Goal: Task Accomplishment & Management: Use online tool/utility

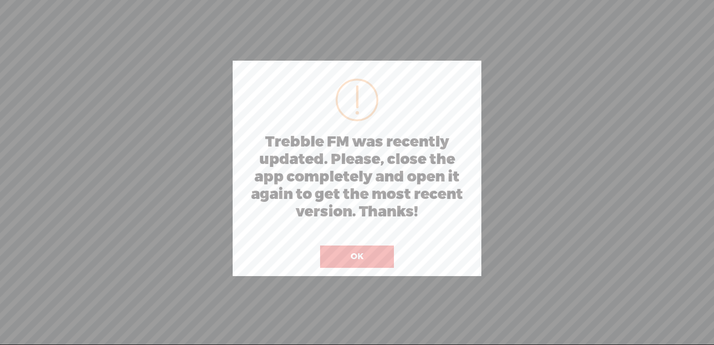
click at [351, 257] on button "OK" at bounding box center [357, 257] width 74 height 22
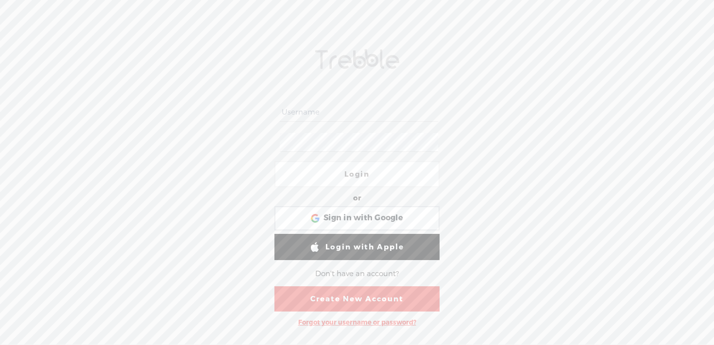
click at [333, 111] on input "text" at bounding box center [359, 112] width 158 height 19
type input "[EMAIL_ADDRESS][DOMAIN_NAME]"
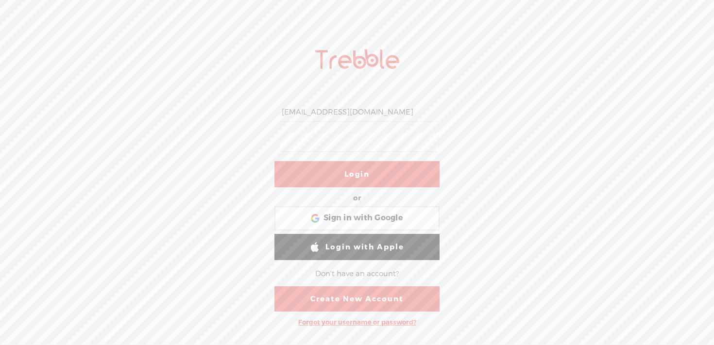
click at [332, 171] on link "Login" at bounding box center [356, 174] width 165 height 26
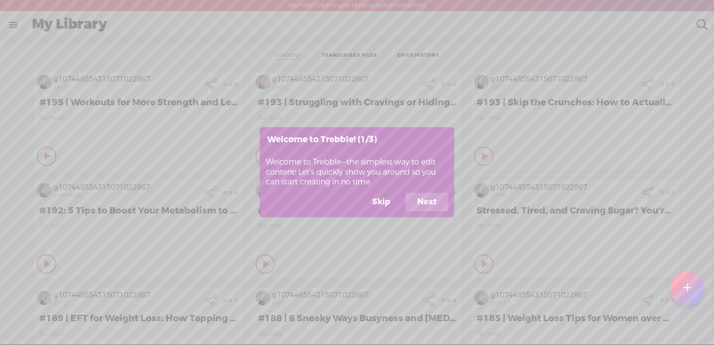
click at [385, 201] on button "Skip" at bounding box center [380, 202] width 41 height 18
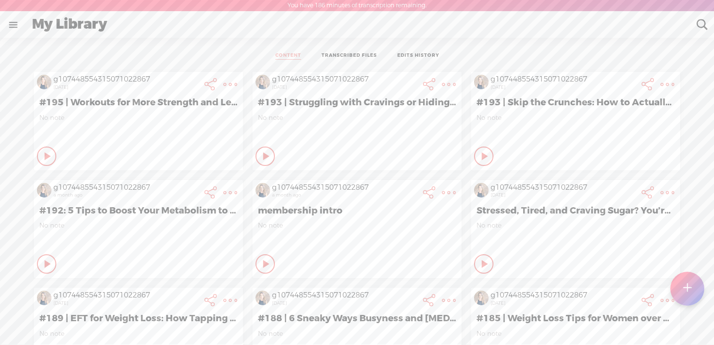
click at [693, 291] on div at bounding box center [687, 289] width 34 height 34
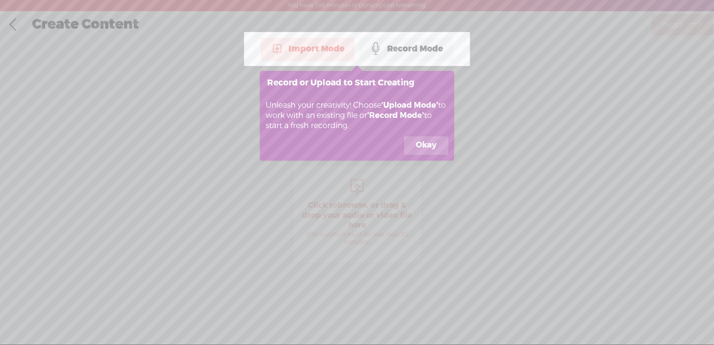
click at [429, 147] on button "Okay" at bounding box center [426, 145] width 44 height 18
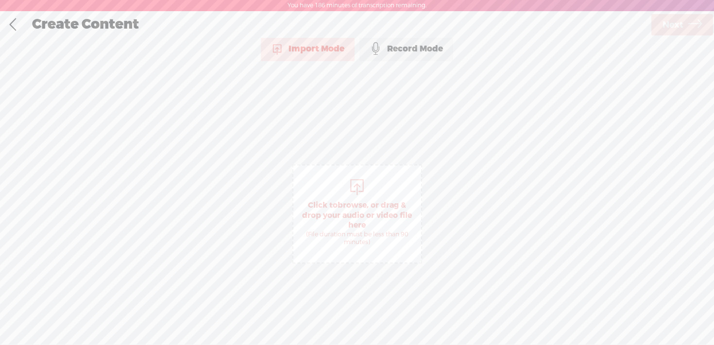
click at [356, 220] on span "Click to browse , or drag & drop your audio or video file here (File duration m…" at bounding box center [357, 223] width 128 height 55
click at [682, 27] on span "Next" at bounding box center [672, 25] width 21 height 25
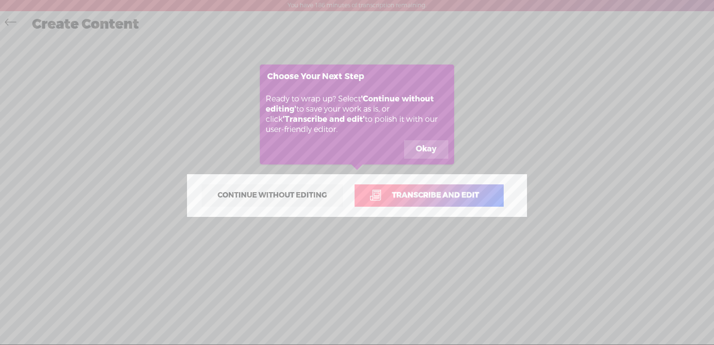
click at [440, 193] on span "Transcribe and edit" at bounding box center [435, 195] width 107 height 11
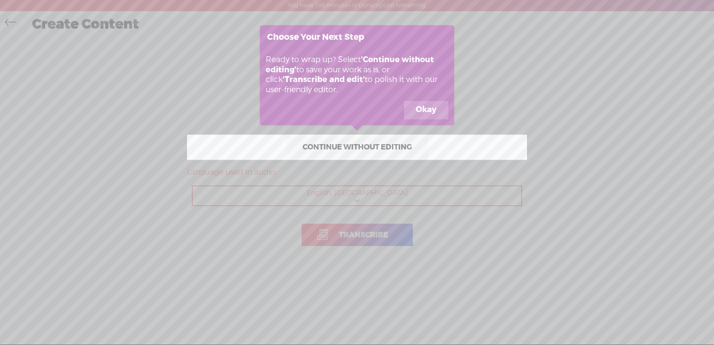
click at [426, 106] on button "Okay" at bounding box center [426, 110] width 44 height 18
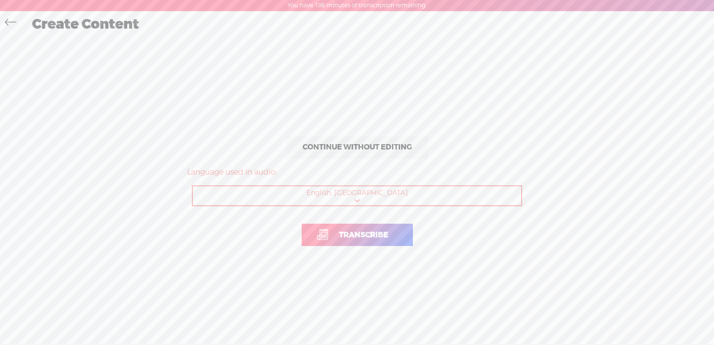
click at [340, 235] on span "Transcribe" at bounding box center [363, 235] width 69 height 11
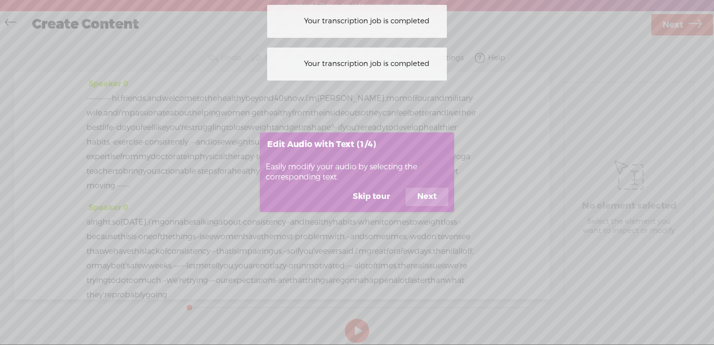
click at [373, 195] on button "Skip tour" at bounding box center [371, 197] width 61 height 18
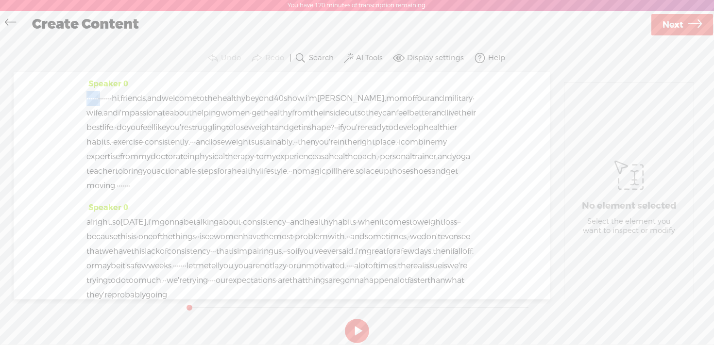
drag, startPoint x: 119, startPoint y: 97, endPoint x: 85, endPoint y: 97, distance: 34.0
click at [85, 97] on div "Speaker 0 · · · · · · · · · · · · · hi, friends, and welcome to the healthy bey…" at bounding box center [282, 186] width 536 height 228
click at [361, 333] on button at bounding box center [357, 331] width 24 height 24
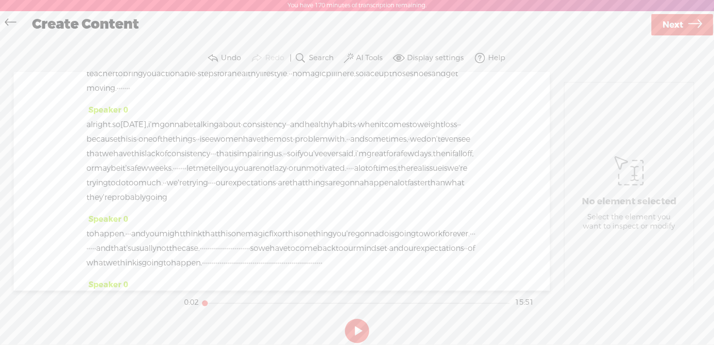
scroll to position [99, 0]
click at [362, 58] on label "AI Tools" at bounding box center [369, 58] width 27 height 10
click at [267, 113] on link "Find Silences..." at bounding box center [285, 114] width 193 height 22
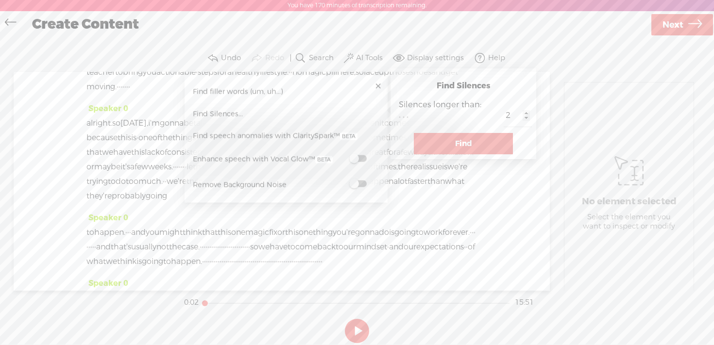
type input "2"
click at [504, 119] on input "2" at bounding box center [518, 116] width 28 height 22
click at [442, 140] on button "Find" at bounding box center [463, 143] width 99 height 21
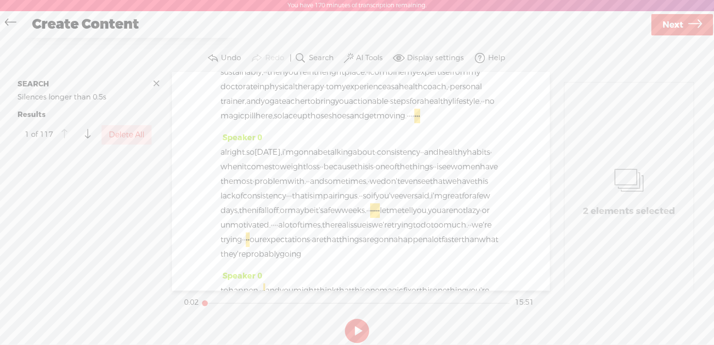
scroll to position [0, 0]
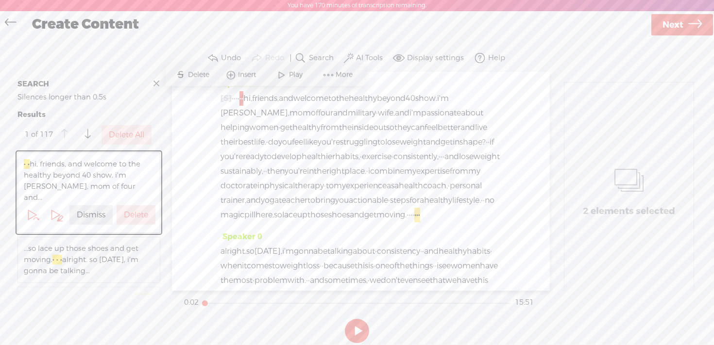
click at [119, 134] on label "Delete All" at bounding box center [126, 135] width 35 height 10
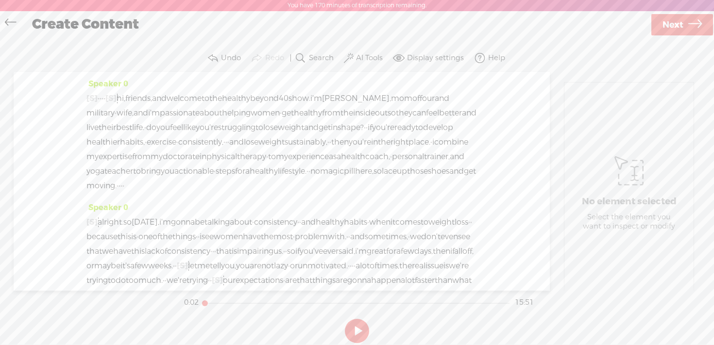
click at [117, 101] on span "[S]" at bounding box center [110, 98] width 11 height 10
click at [132, 72] on span "Restore" at bounding box center [137, 75] width 27 height 10
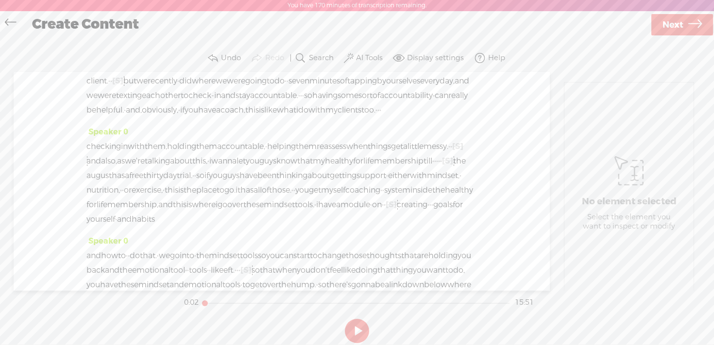
scroll to position [1470, 0]
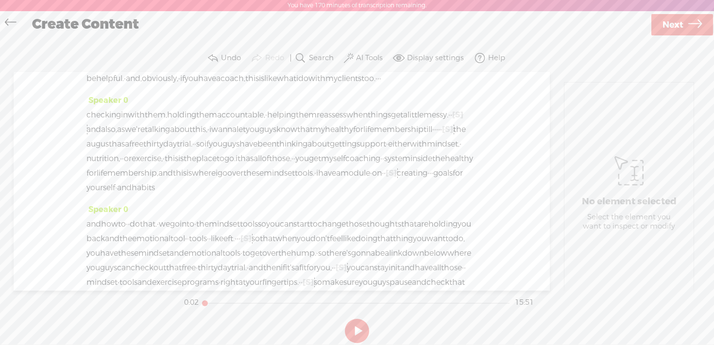
click at [311, 157] on span at bounding box center [313, 163] width 15 height 17
click at [360, 330] on button at bounding box center [357, 331] width 24 height 24
drag, startPoint x: 358, startPoint y: 187, endPoint x: 342, endPoint y: 188, distance: 16.6
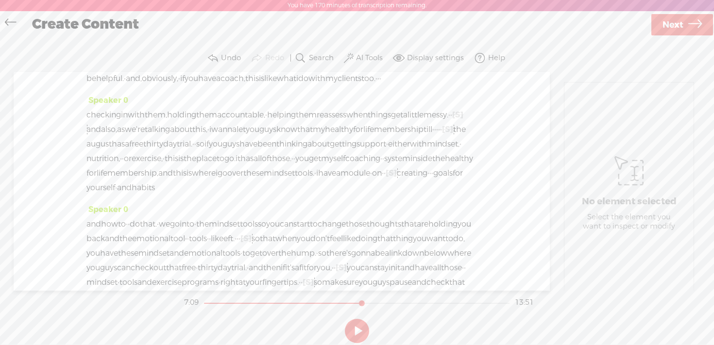
click at [319, 160] on span at bounding box center [313, 163] width 15 height 17
click at [357, 329] on button at bounding box center [357, 331] width 24 height 24
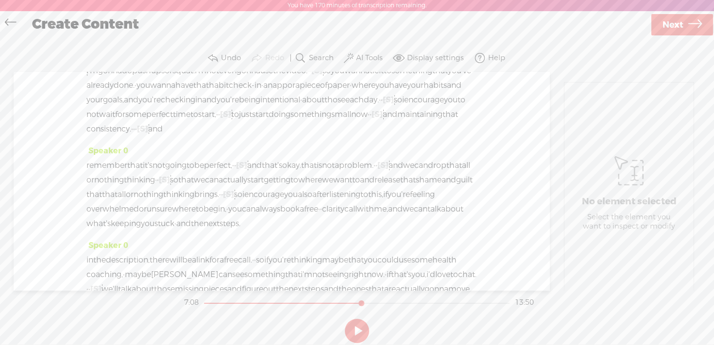
scroll to position [2356, 0]
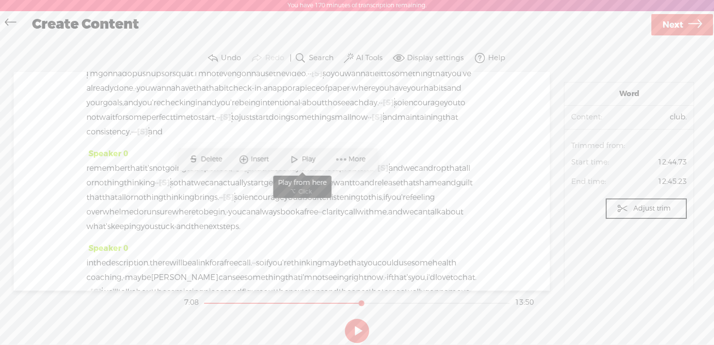
click at [301, 158] on span at bounding box center [294, 159] width 15 height 17
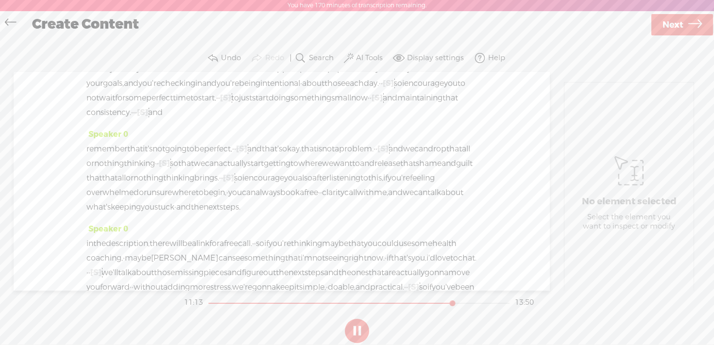
scroll to position [2376, 0]
click at [362, 330] on button at bounding box center [357, 331] width 24 height 24
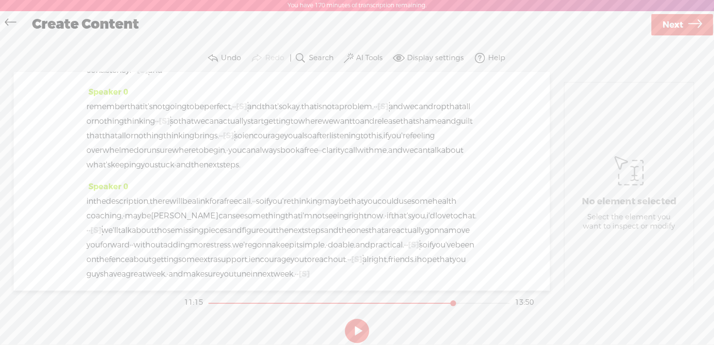
scroll to position [2419, 0]
click at [456, 82] on span "Play" at bounding box center [464, 82] width 16 height 10
click at [355, 326] on button at bounding box center [357, 331] width 24 height 24
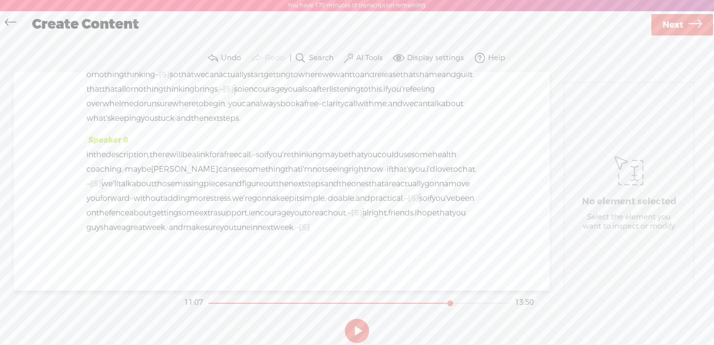
scroll to position [2930, 0]
click at [678, 26] on span "Next" at bounding box center [672, 25] width 21 height 25
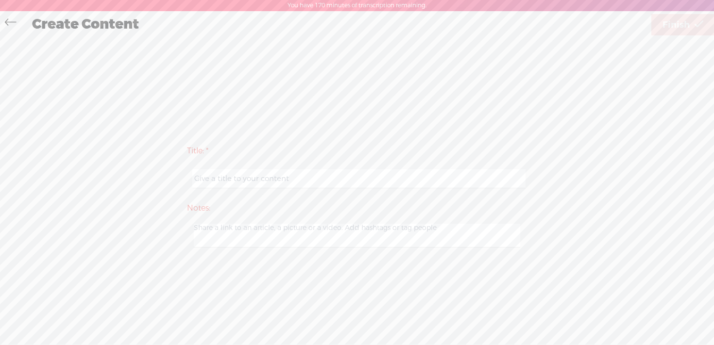
click at [275, 184] on input "text" at bounding box center [358, 179] width 333 height 19
paste input "#806 | Loremipsum do Sita Consectetu adip Elitse Doei tem Incidid Utlabo? Etdo’…"
type input "#806 | Loremipsum do Sita Consectetu adip Elitse Doei tem Incidid Utlabo? Etdo’…"
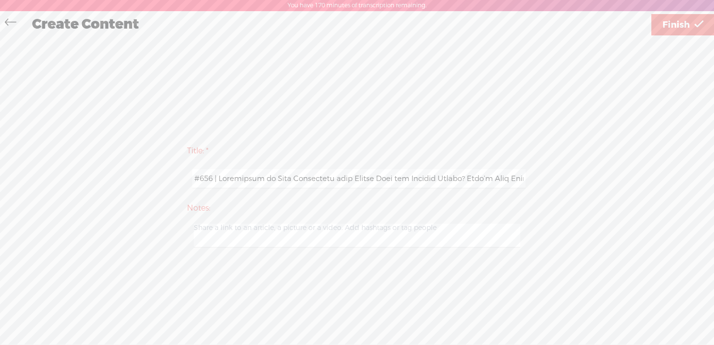
click at [9, 23] on icon at bounding box center [10, 24] width 11 height 22
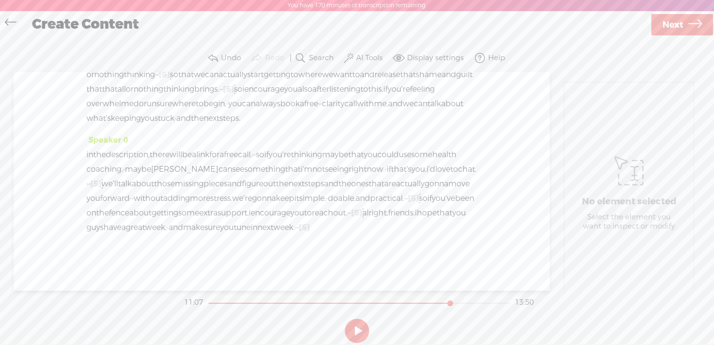
click at [667, 23] on span "Next" at bounding box center [672, 25] width 21 height 25
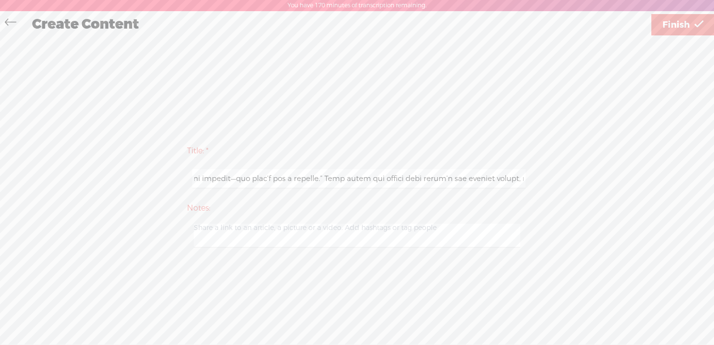
drag, startPoint x: 194, startPoint y: 178, endPoint x: 547, endPoint y: 185, distance: 353.1
click at [547, 185] on div "Title: * Notes: Save as a draft content Publish: Warning: Narration of your tex…" at bounding box center [357, 196] width 695 height 114
paste input "#196 | Struggling to Stay Consistent with Weight Loss and Healthy Habits? Here’…"
type input "#196 | Struggling to Stay Consistent with Weight Loss and Healthy Habits? Here’…"
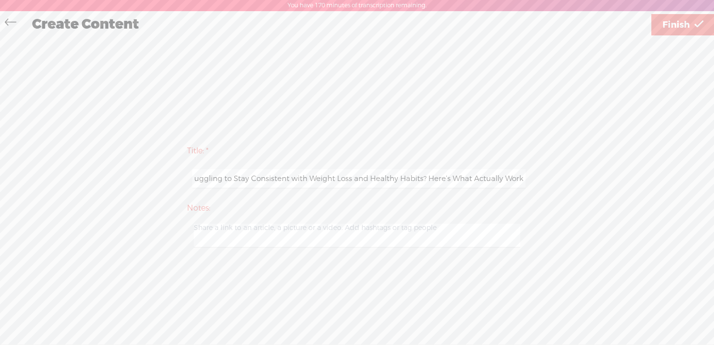
click at [689, 25] on span "Finish" at bounding box center [675, 25] width 27 height 25
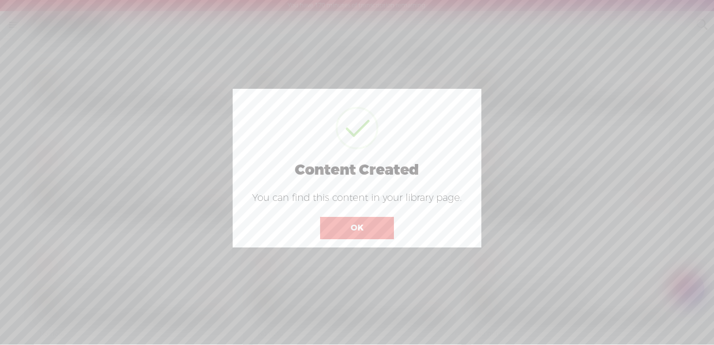
click at [352, 218] on button "OK" at bounding box center [357, 228] width 74 height 22
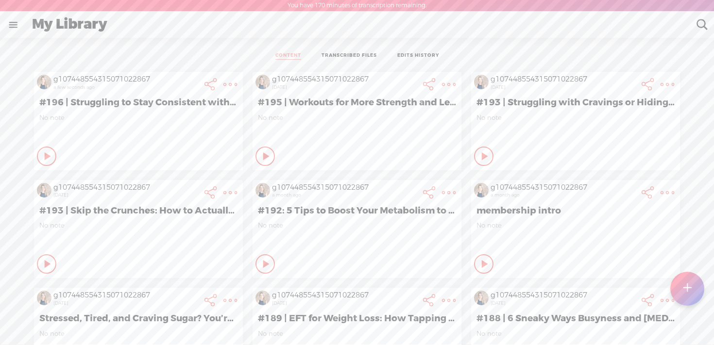
click at [225, 83] on t at bounding box center [230, 85] width 14 height 14
click at [198, 183] on link "Download Audio" at bounding box center [178, 184] width 110 height 22
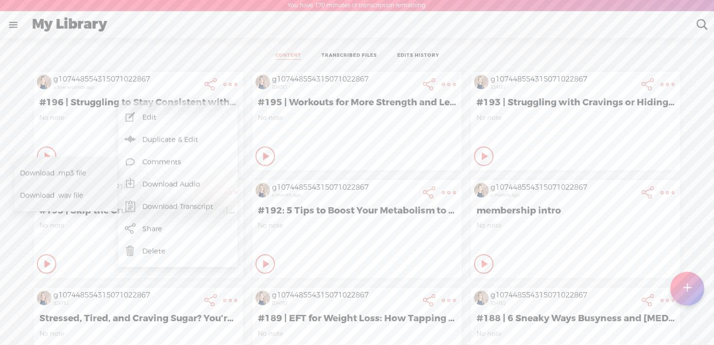
click at [77, 172] on span "Download .mp3 file" at bounding box center [62, 173] width 85 height 22
